Goal: Information Seeking & Learning: Learn about a topic

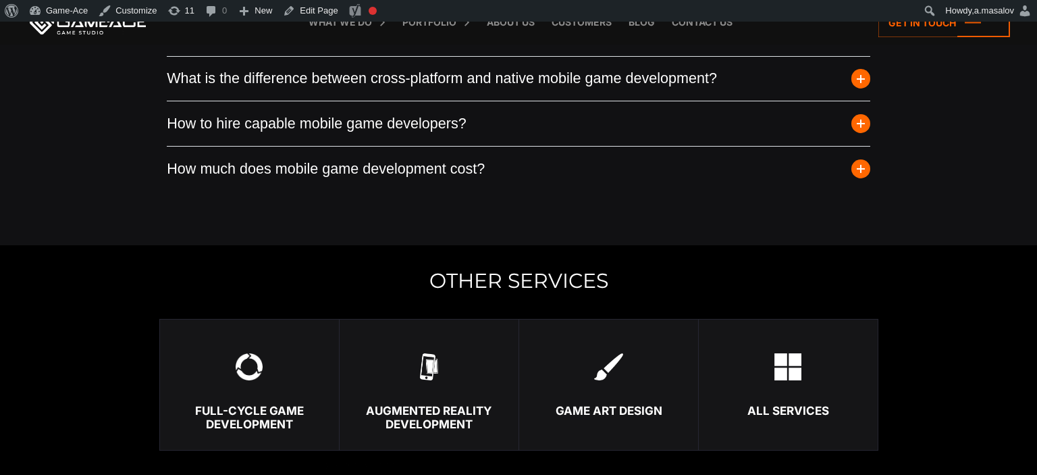
scroll to position [5704, 0]
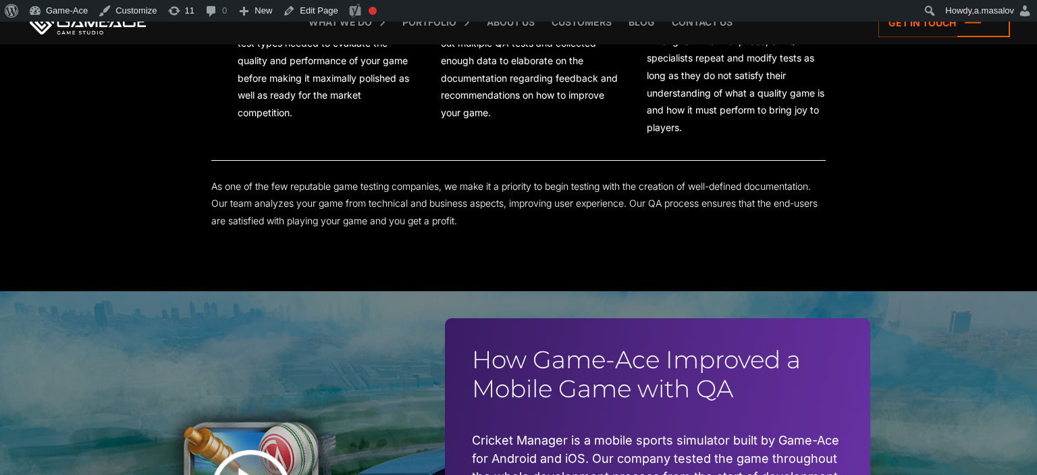
scroll to position [3279, 0]
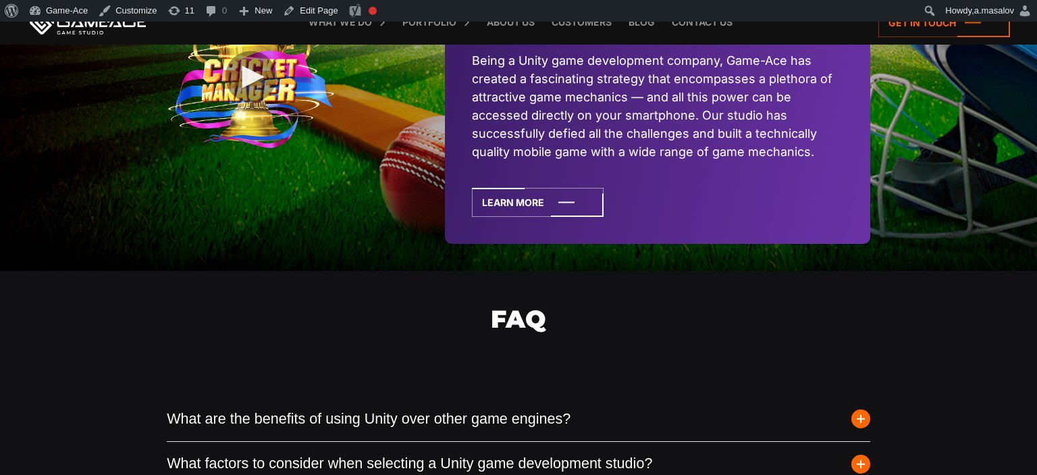
scroll to position [3778, 0]
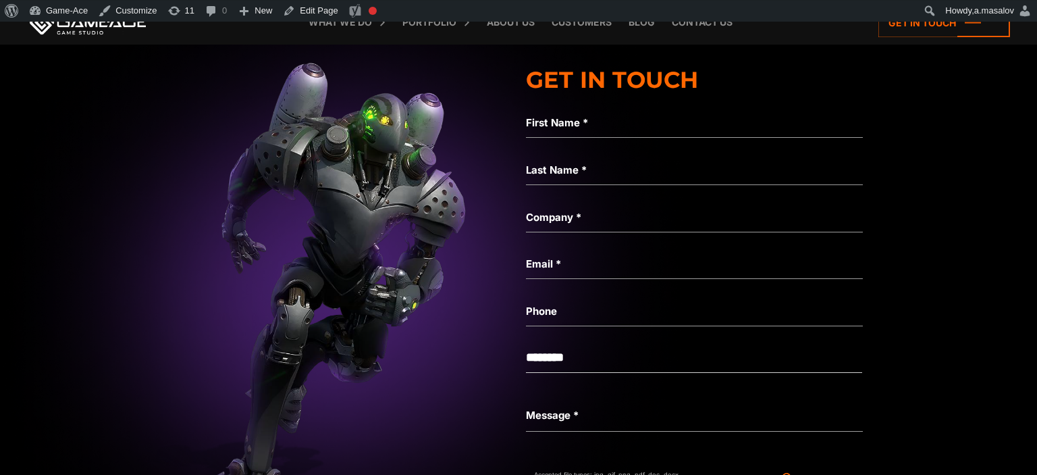
scroll to position [4491, 0]
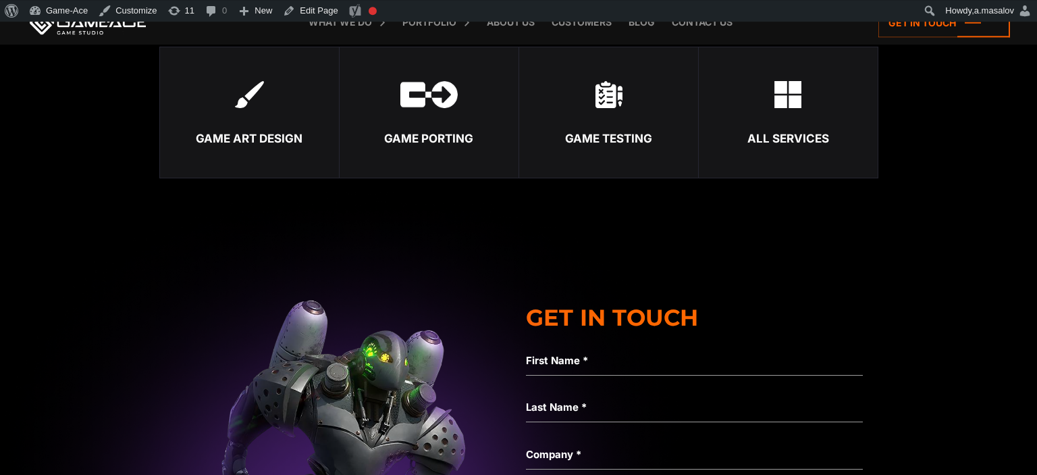
scroll to position [4491, 0]
